Goal: Information Seeking & Learning: Learn about a topic

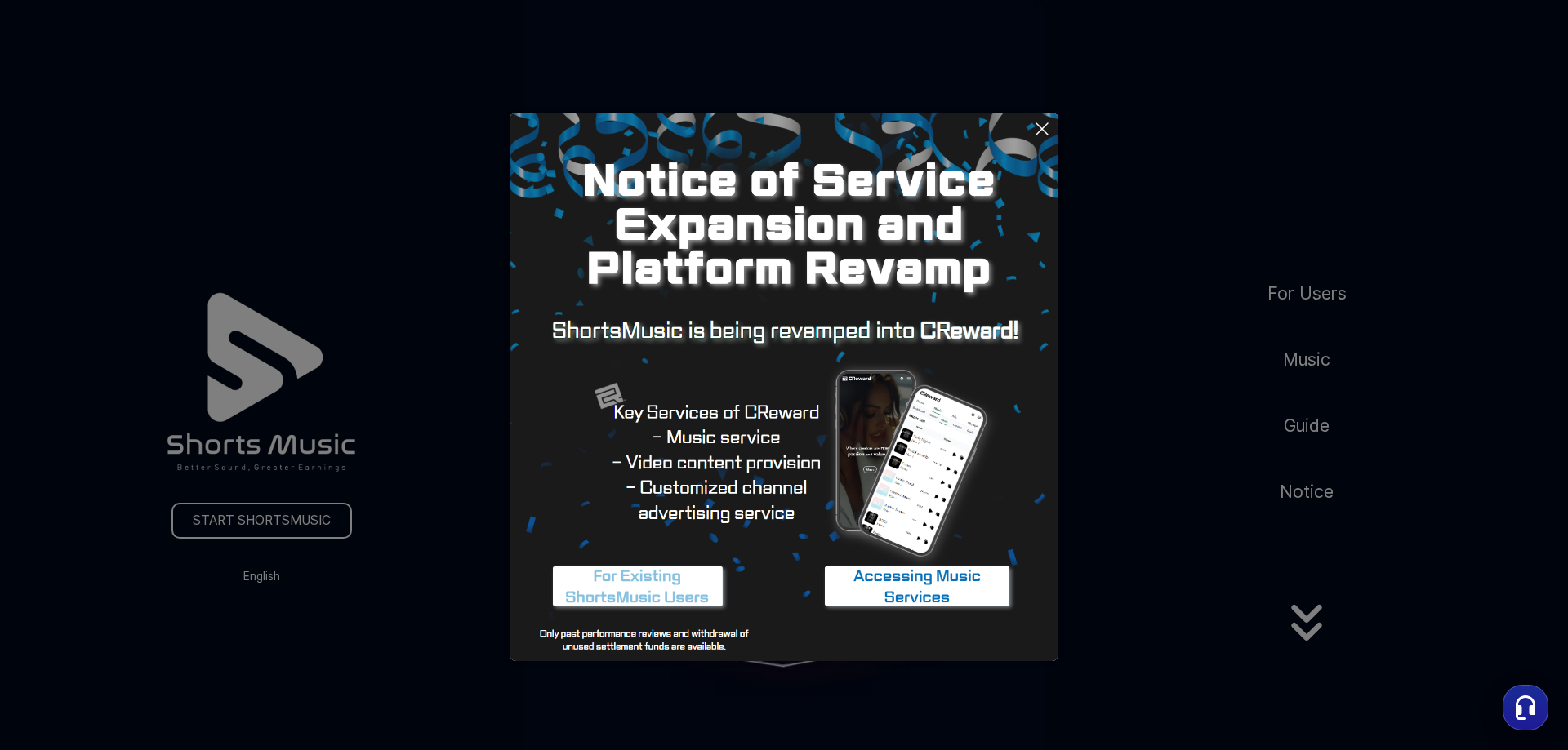
click at [1159, 477] on button at bounding box center [784, 375] width 1568 height 750
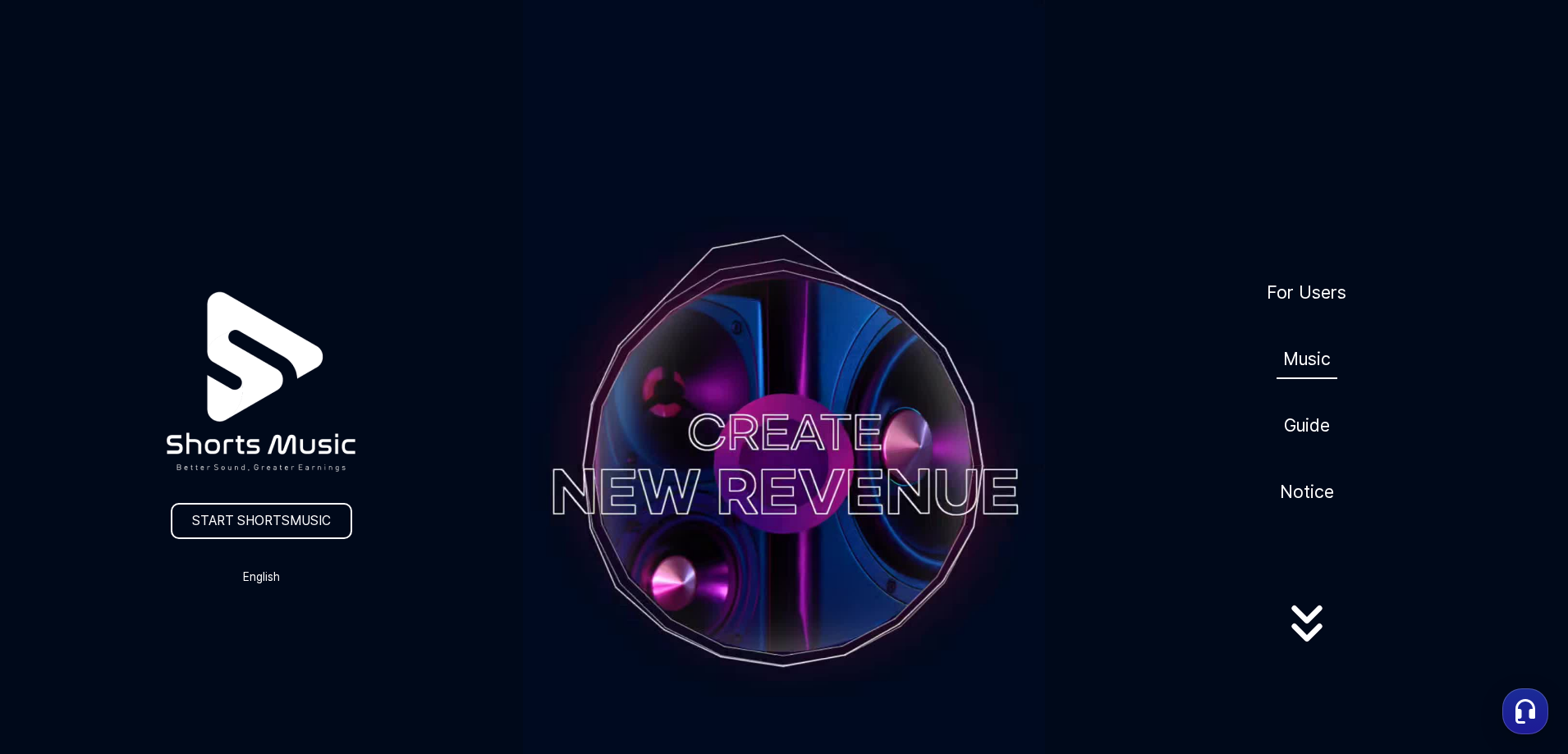
click at [1313, 363] on link "Music" at bounding box center [1307, 359] width 61 height 40
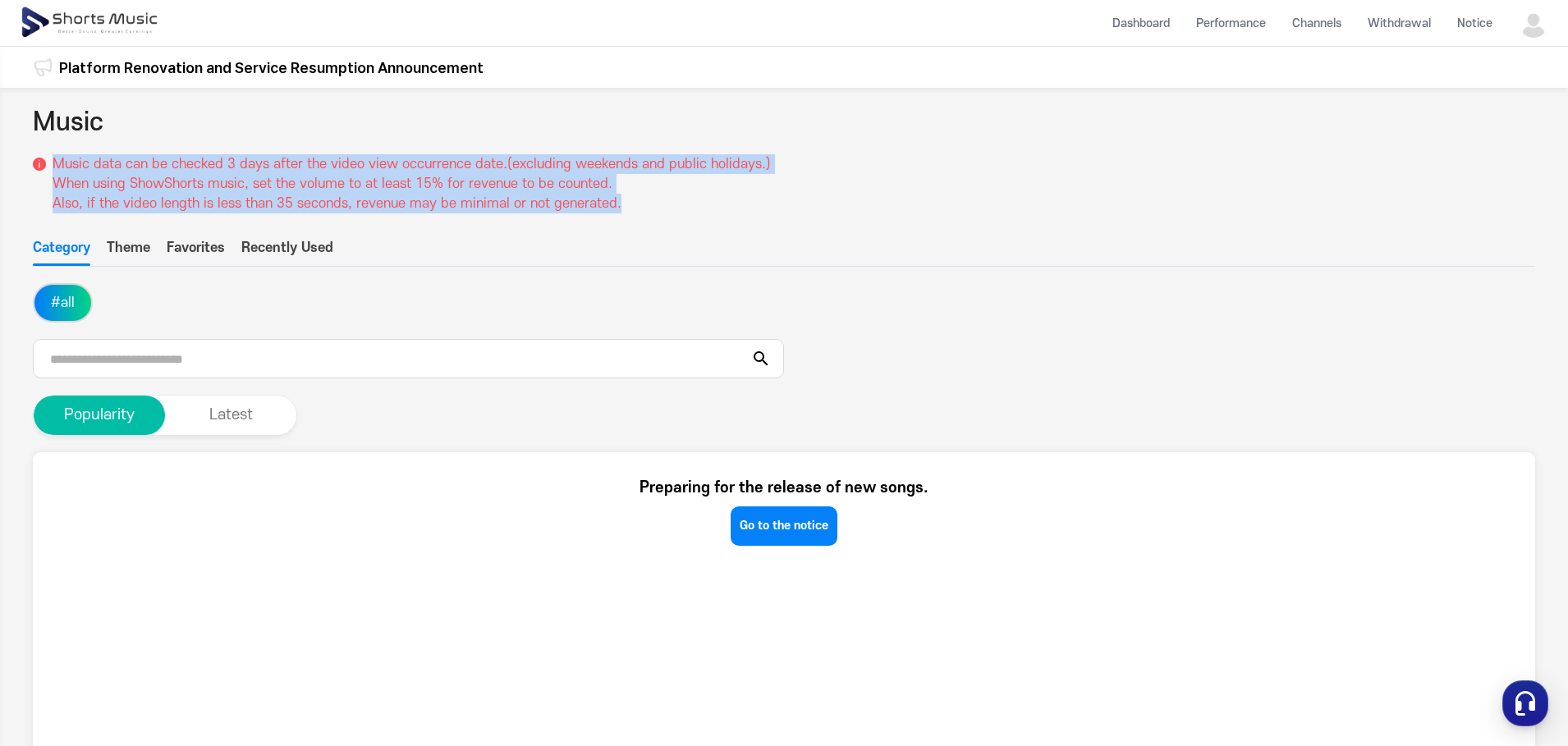
drag, startPoint x: 58, startPoint y: 167, endPoint x: 625, endPoint y: 202, distance: 568.1
click at [625, 202] on p "Music data can be checked 3 days after the video view occurrence date.(excludin…" at bounding box center [412, 184] width 719 height 59
click at [646, 212] on p "Music data can be checked 3 days after the video view occurrence date.(excludin…" at bounding box center [412, 184] width 719 height 59
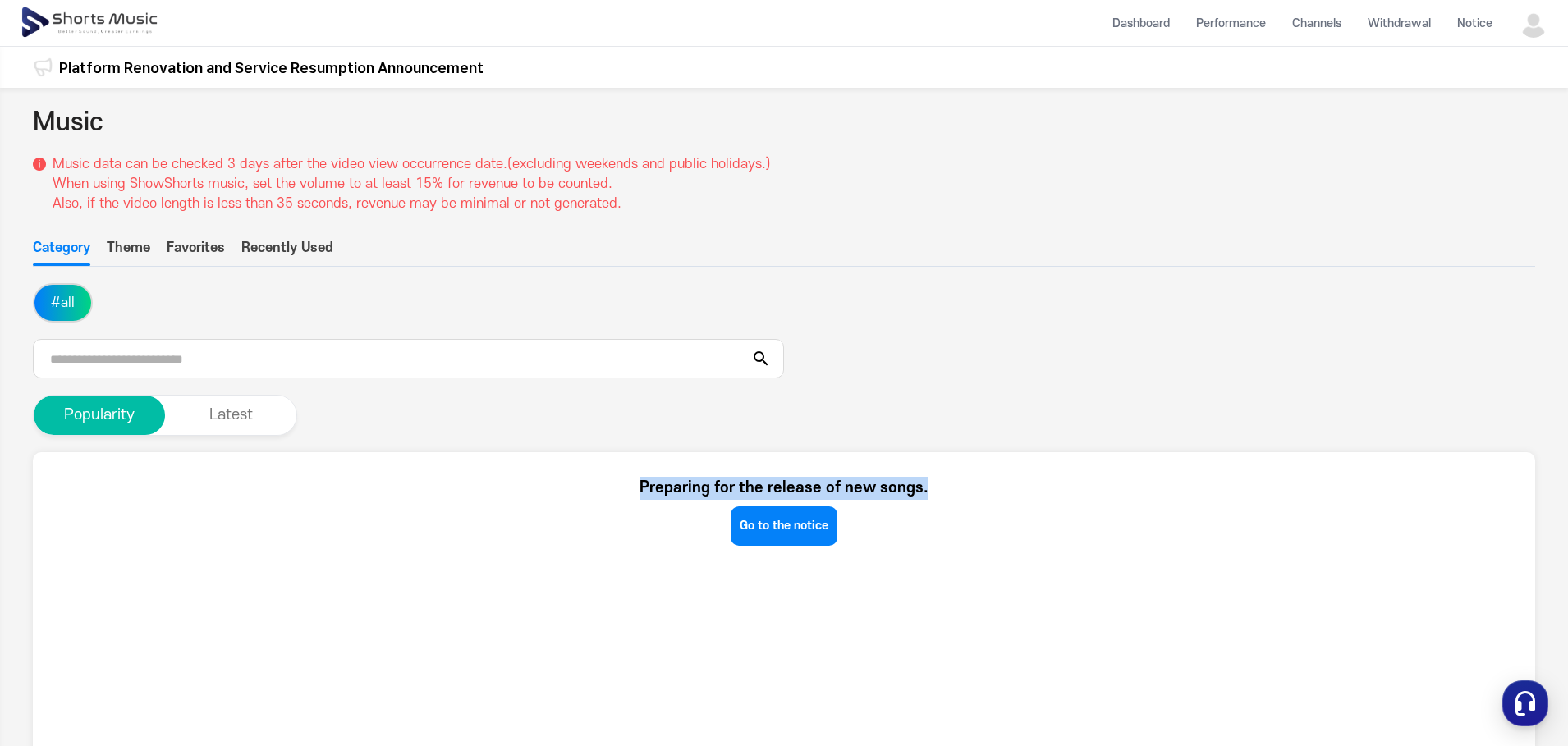
drag, startPoint x: 643, startPoint y: 490, endPoint x: 965, endPoint y: 485, distance: 322.0
click at [965, 485] on div "Preparing for the release of new songs. Go to the notice" at bounding box center [784, 511] width 1453 height 69
click at [106, 241] on ul "Category Theme Favorites Recently Used" at bounding box center [784, 252] width 1502 height 29
click at [123, 244] on button "Theme" at bounding box center [128, 252] width 43 height 28
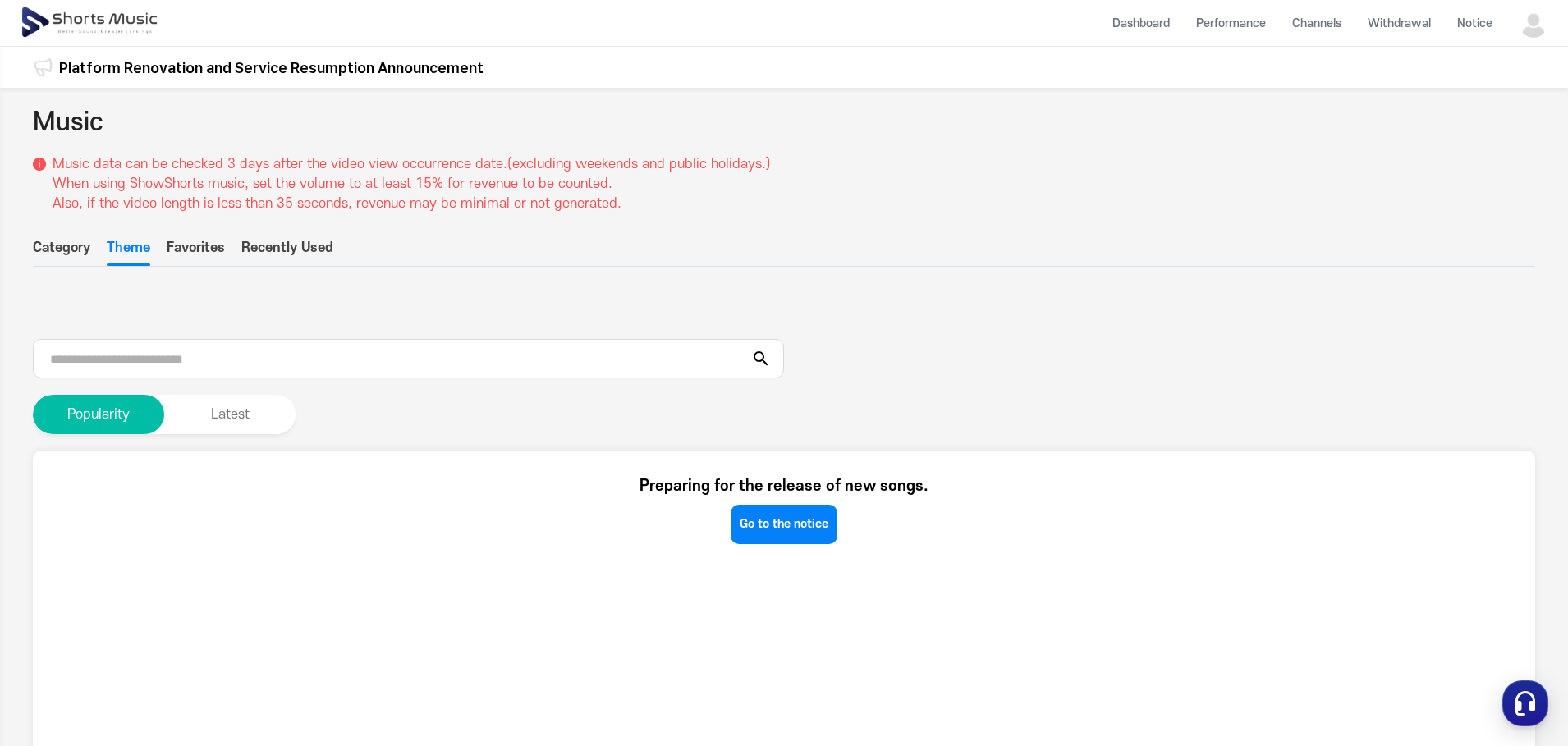
click at [88, 257] on button "Category" at bounding box center [61, 252] width 57 height 28
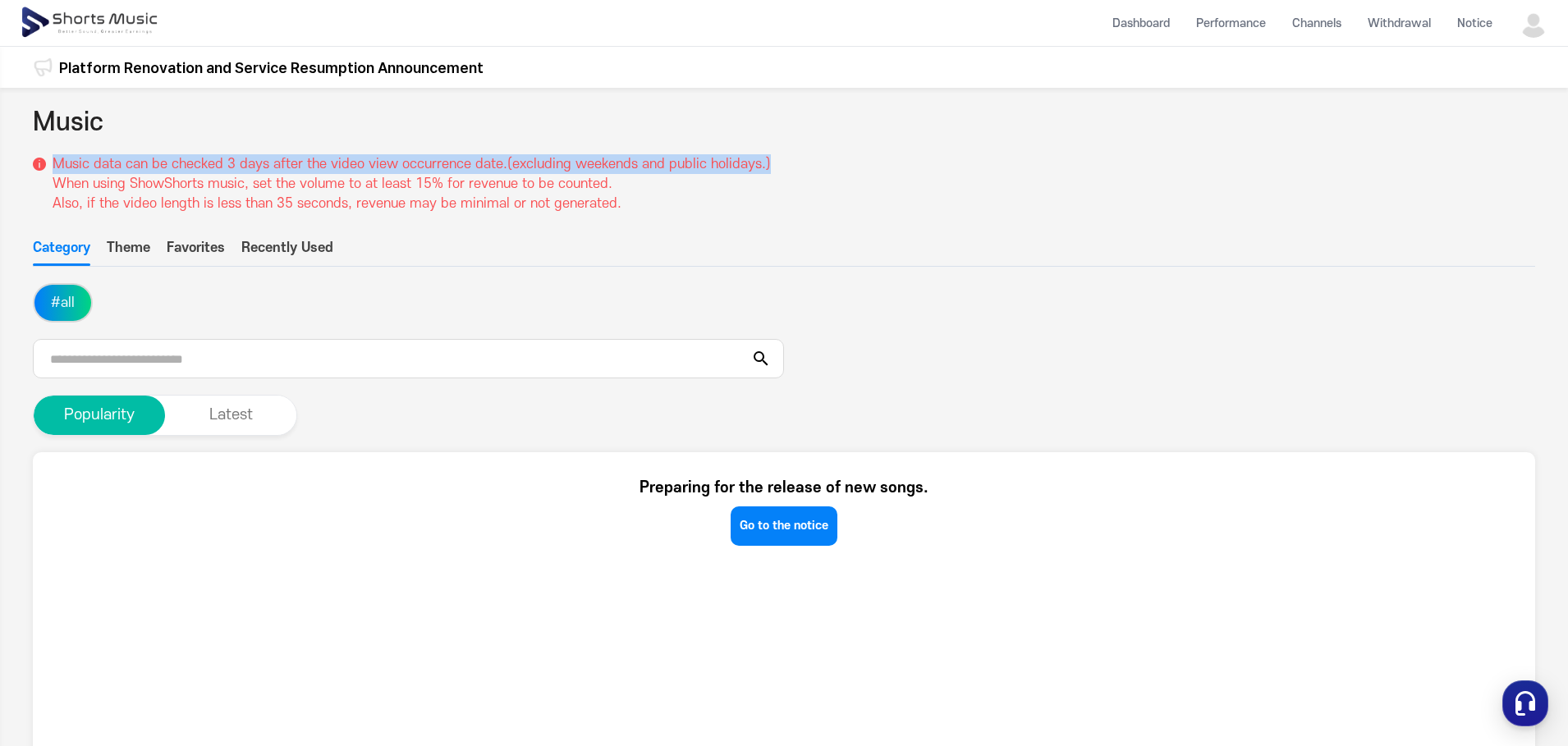
drag, startPoint x: 95, startPoint y: 163, endPoint x: 777, endPoint y: 166, distance: 682.0
click at [777, 166] on div "Music Music data can be checked 3 days after the video view occurrence date.(ex…" at bounding box center [784, 158] width 1502 height 109
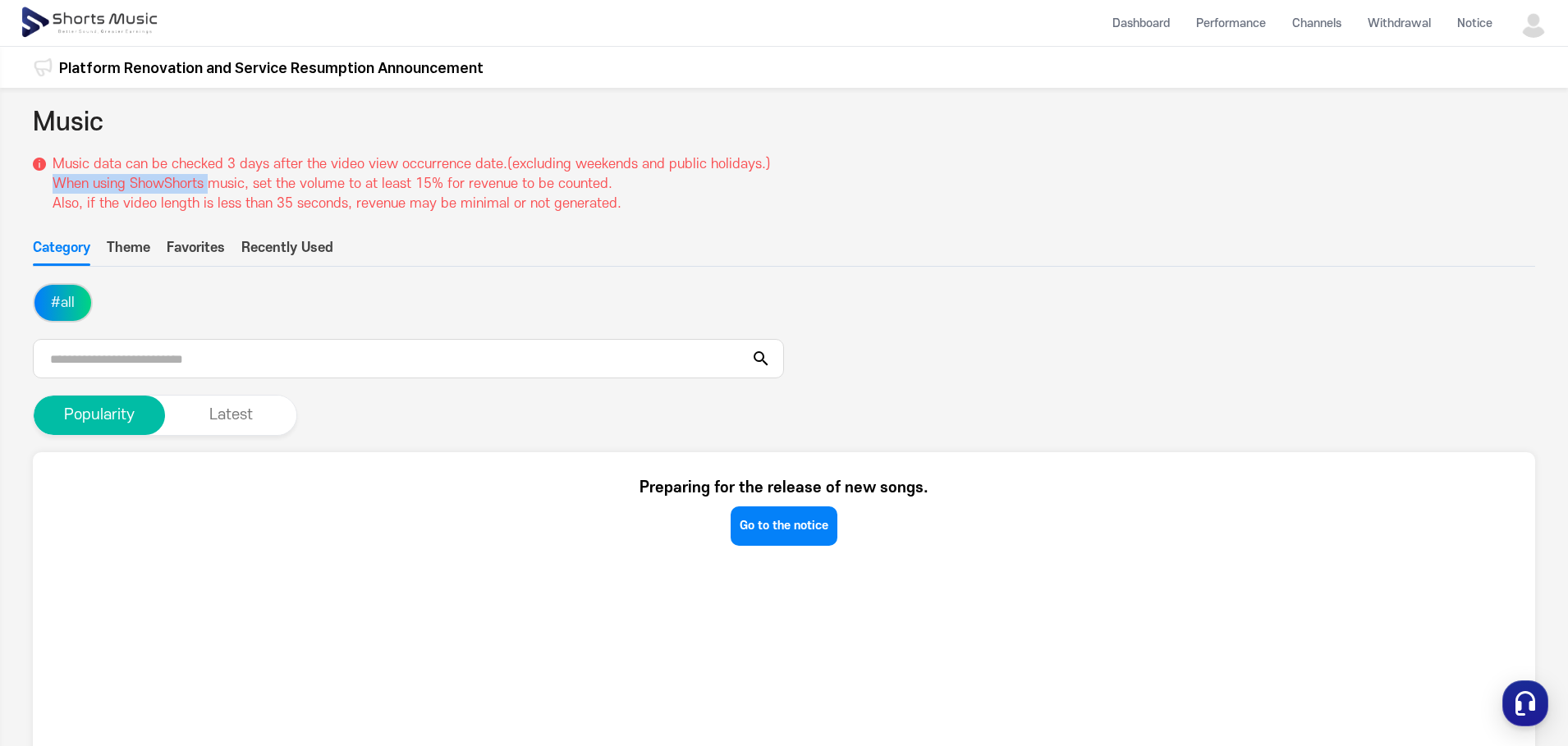
drag, startPoint x: 37, startPoint y: 182, endPoint x: 211, endPoint y: 187, distance: 174.1
click at [211, 187] on div "Music data can be checked 3 days after the video view occurrence date.(excludin…" at bounding box center [401, 180] width 738 height 66
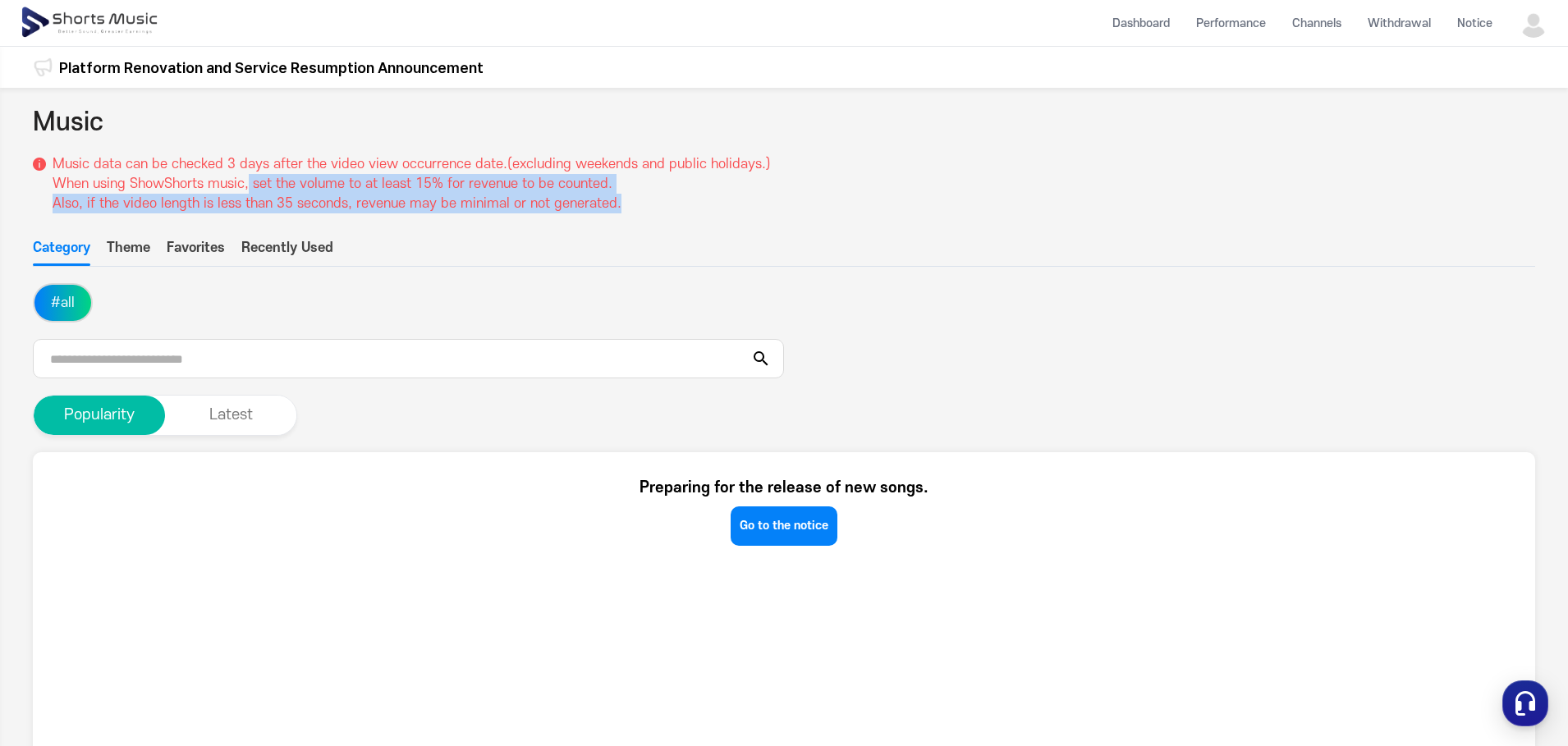
drag, startPoint x: 250, startPoint y: 184, endPoint x: 796, endPoint y: 217, distance: 547.0
click at [623, 198] on p "Music data can be checked 3 days after the video view occurrence date.(excludin…" at bounding box center [412, 184] width 719 height 59
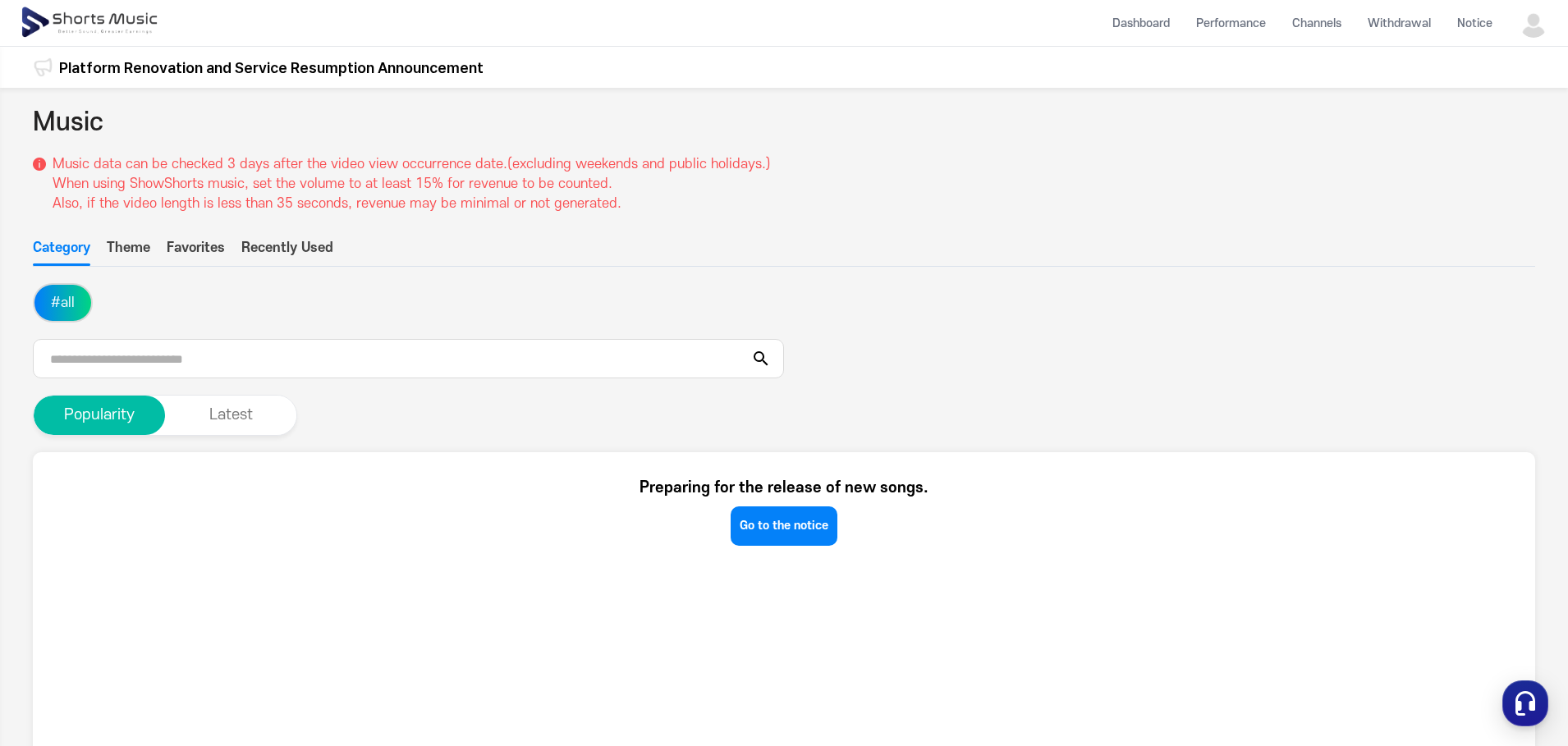
click at [804, 217] on div "Music Music data can be checked 3 days after the video view occurrence date.(ex…" at bounding box center [784, 524] width 1502 height 841
